Goal: Task Accomplishment & Management: Manage account settings

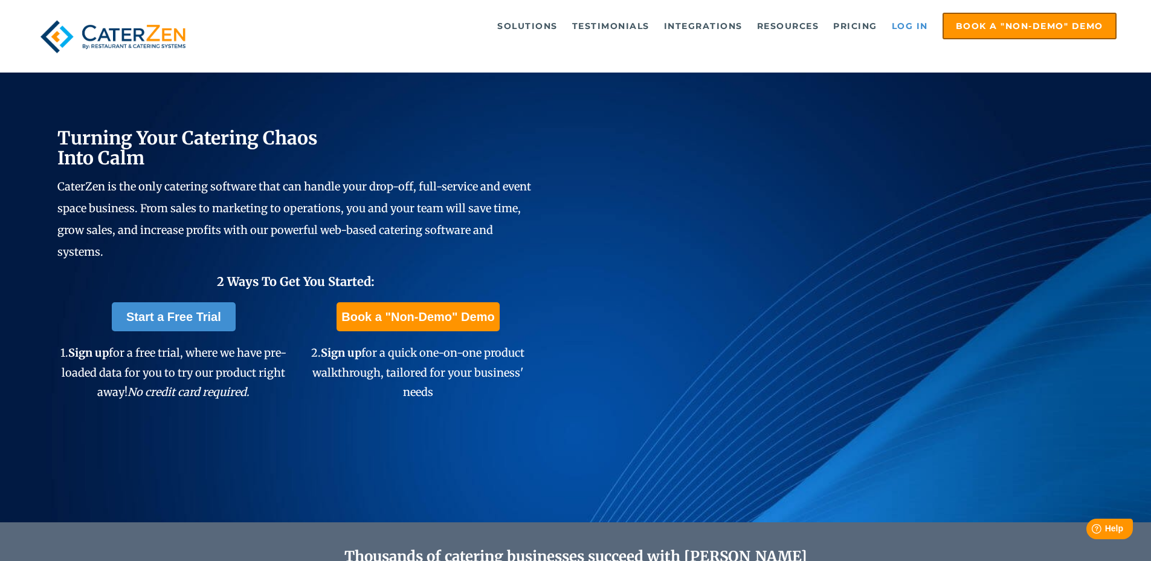
click at [552, 26] on link "Log in" at bounding box center [910, 26] width 48 height 24
click at [893, 27] on link "Log in" at bounding box center [910, 26] width 48 height 24
click at [910, 30] on link "Log in" at bounding box center [910, 26] width 48 height 24
click at [906, 28] on link "Log in" at bounding box center [910, 26] width 48 height 24
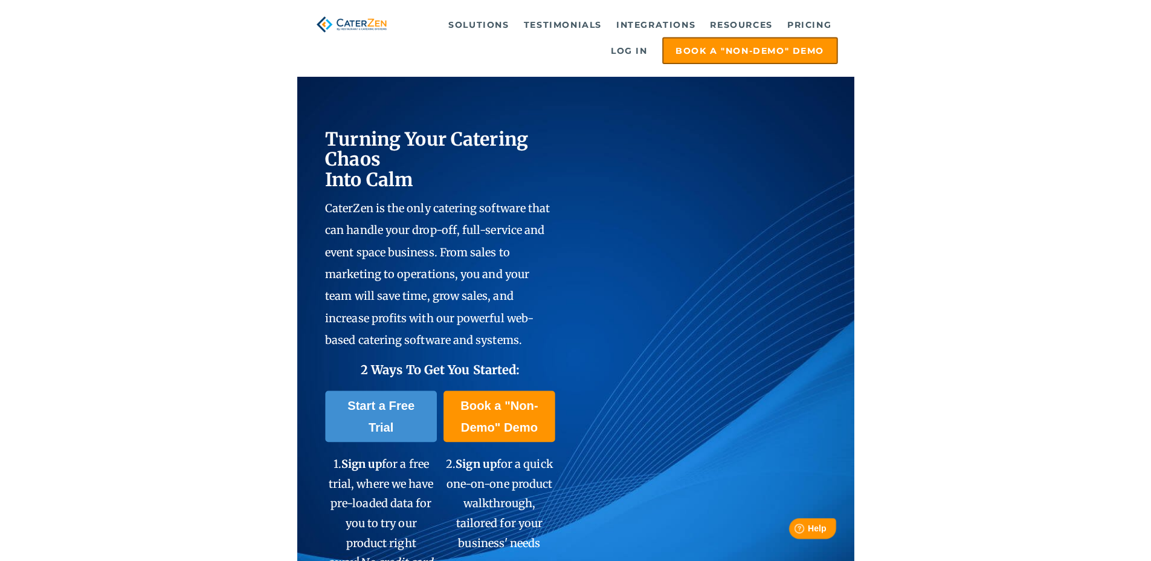
scroll to position [60, 0]
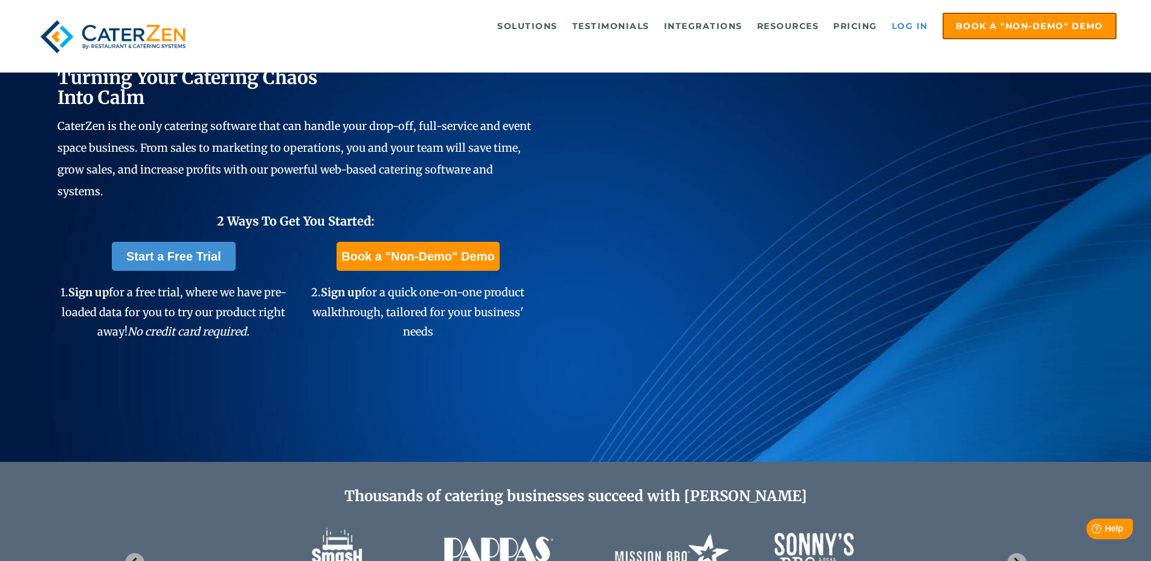
click at [552, 24] on link "Log in" at bounding box center [910, 26] width 48 height 24
